Goal: Task Accomplishment & Management: Complete application form

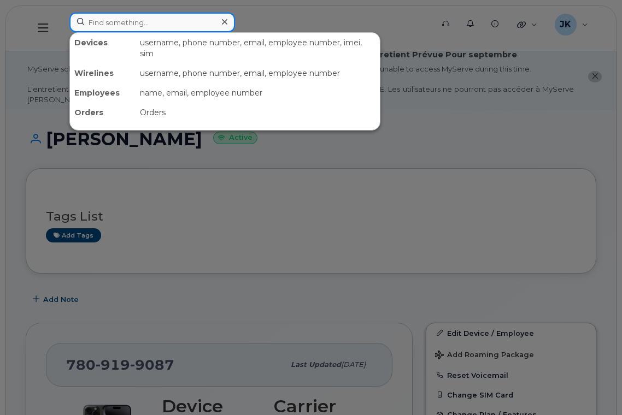
click at [140, 25] on input at bounding box center [152, 23] width 166 height 20
paste input "5873380873"
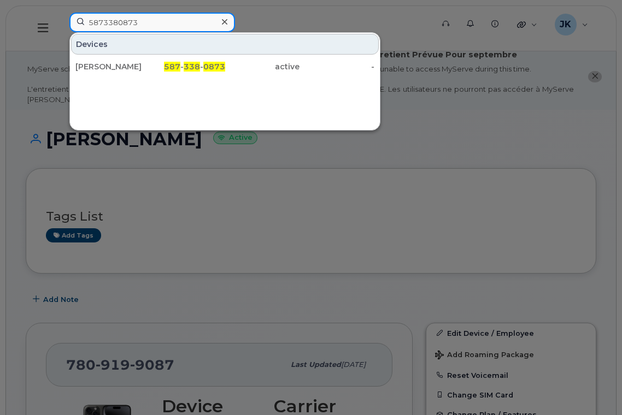
drag, startPoint x: 152, startPoint y: 25, endPoint x: 72, endPoint y: 24, distance: 79.8
click at [72, 24] on input "5873380873" at bounding box center [152, 23] width 166 height 20
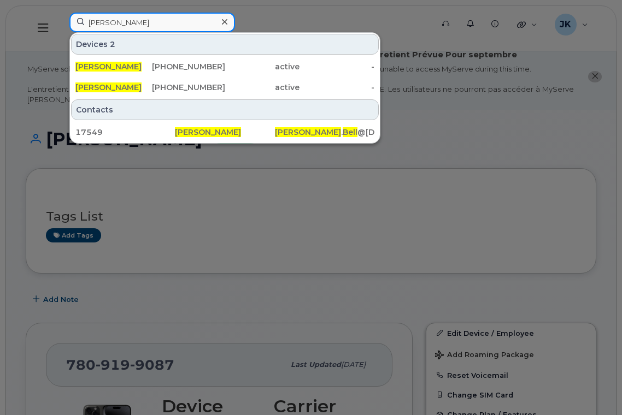
drag, startPoint x: 154, startPoint y: 21, endPoint x: 51, endPoint y: 28, distance: 103.5
click at [61, 28] on div "[PERSON_NAME] Devices 2 [PERSON_NAME] [PHONE_NUMBER] active - [PERSON_NAME] [PH…" at bounding box center [248, 29] width 374 height 32
paste input "780.940.9145"
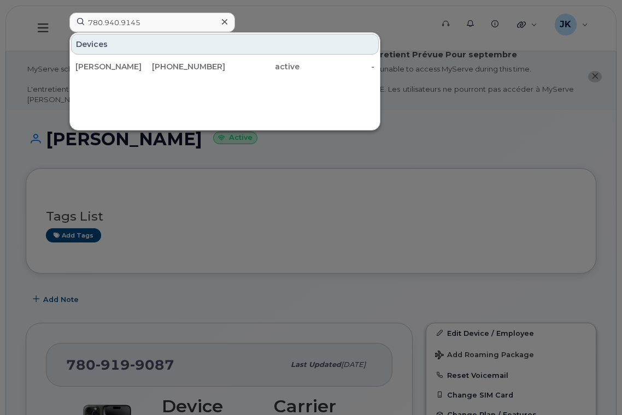
click at [476, 126] on div at bounding box center [311, 207] width 622 height 415
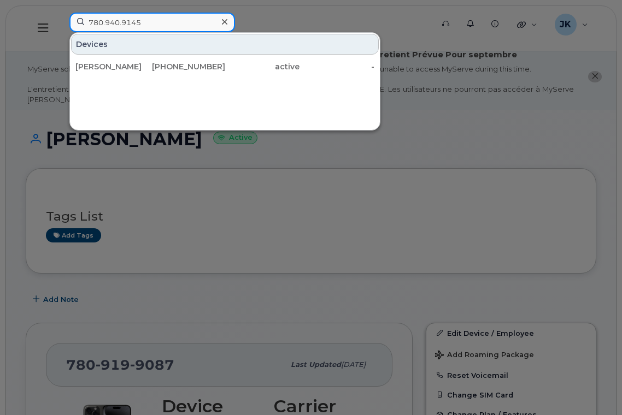
drag, startPoint x: 148, startPoint y: 23, endPoint x: 56, endPoint y: 20, distance: 91.9
click at [61, 20] on div "780.940.9145 Devices [PERSON_NAME] [PHONE_NUMBER] active -" at bounding box center [248, 29] width 374 height 32
paste input "9517539"
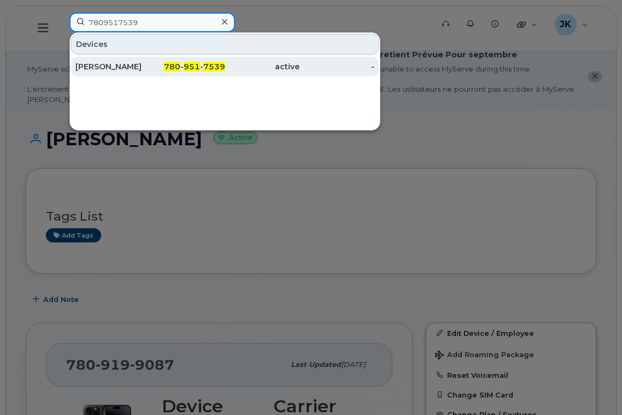
type input "7809517539"
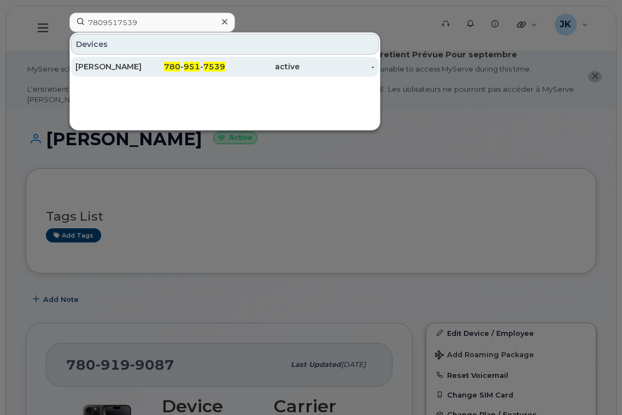
click at [106, 68] on div "[PERSON_NAME]" at bounding box center [112, 66] width 75 height 11
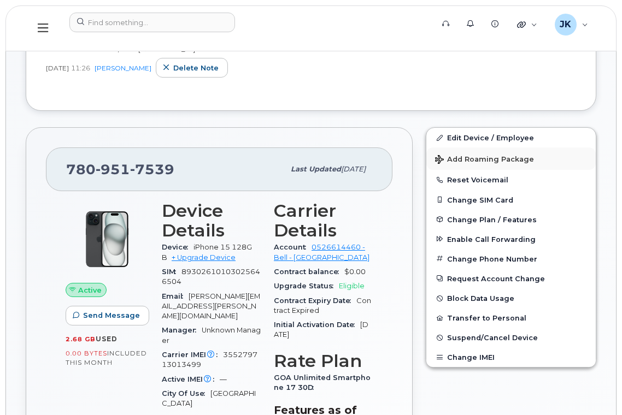
scroll to position [365, 0]
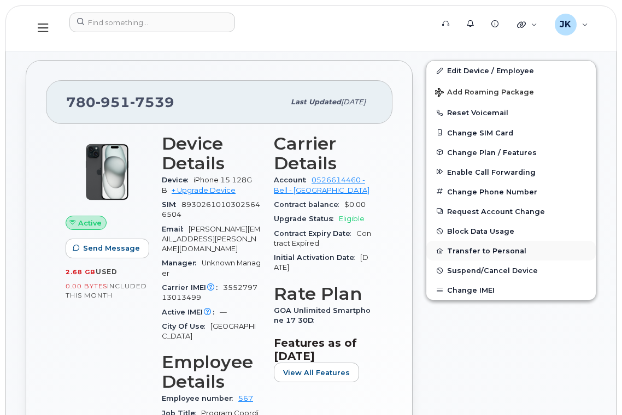
click at [472, 249] on button "Transfer to Personal" at bounding box center [510, 251] width 169 height 20
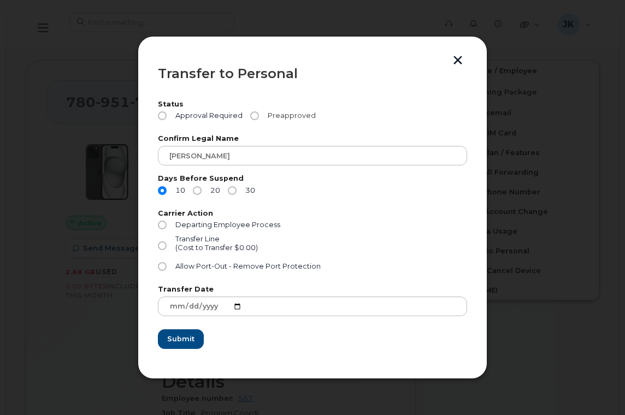
click at [255, 115] on input "Preapproved" at bounding box center [254, 116] width 9 height 9
radio input "true"
click at [232, 188] on input "30" at bounding box center [232, 190] width 9 height 9
radio input "true"
click at [163, 225] on input "Departing Employee Process" at bounding box center [162, 225] width 9 height 9
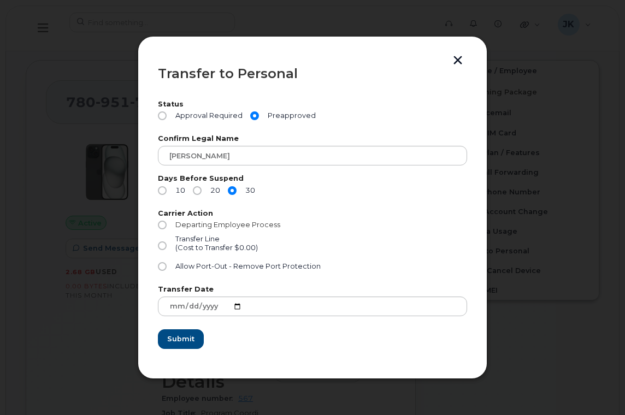
radio input "true"
click at [178, 342] on span "Submit" at bounding box center [180, 339] width 27 height 10
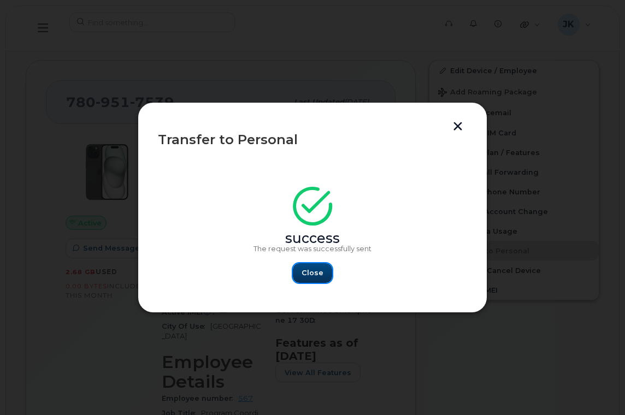
click at [313, 276] on span "Close" at bounding box center [313, 273] width 22 height 10
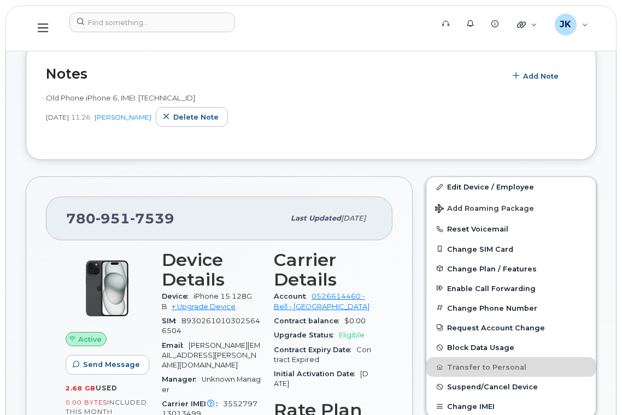
scroll to position [0, 0]
